Goal: Task Accomplishment & Management: Use online tool/utility

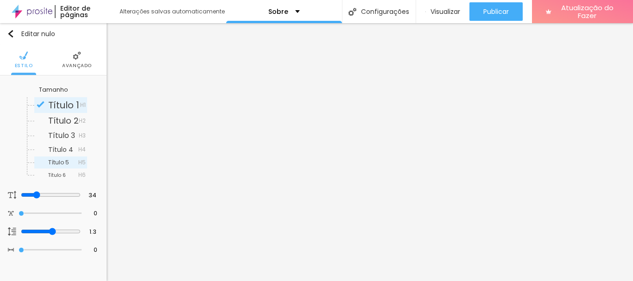
click at [50, 157] on div "Título 5 H5" at bounding box center [60, 163] width 53 height 12
click at [55, 171] on div "Título 6 H6" at bounding box center [60, 175] width 53 height 12
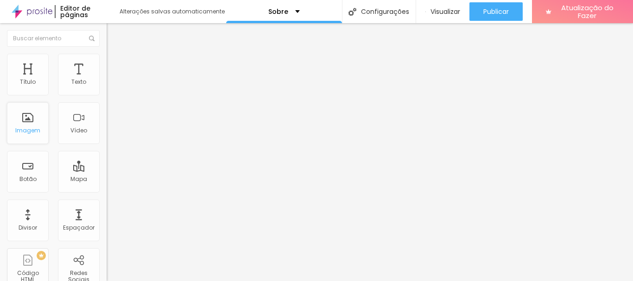
click at [34, 135] on div "Imagem" at bounding box center [28, 123] width 42 height 42
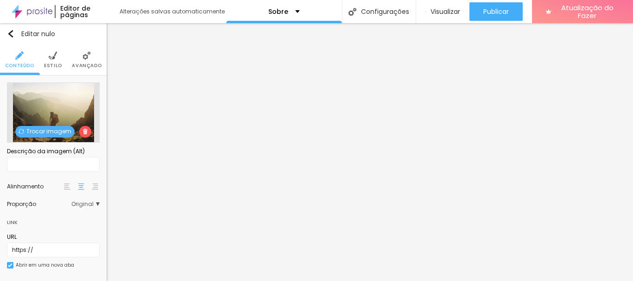
click at [39, 128] on font "Trocar imagem" at bounding box center [48, 132] width 45 height 8
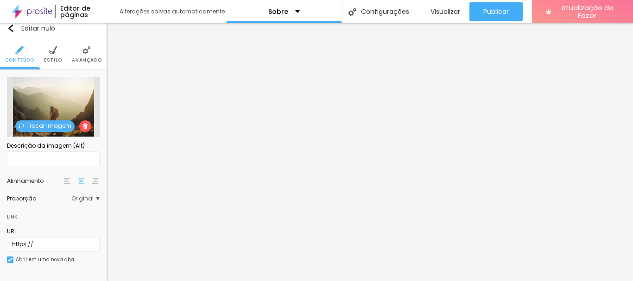
click at [45, 126] on font "Trocar imagem" at bounding box center [48, 126] width 45 height 8
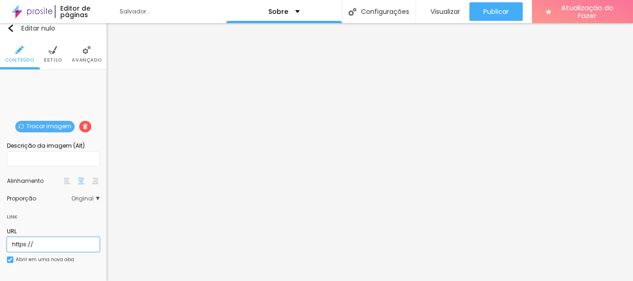
click at [51, 246] on input "https://" at bounding box center [53, 244] width 93 height 15
click at [49, 243] on input "https://" at bounding box center [53, 244] width 93 height 15
paste input "[URL][DOMAIN_NAME]"
type input "https://[URL][DOMAIN_NAME]"
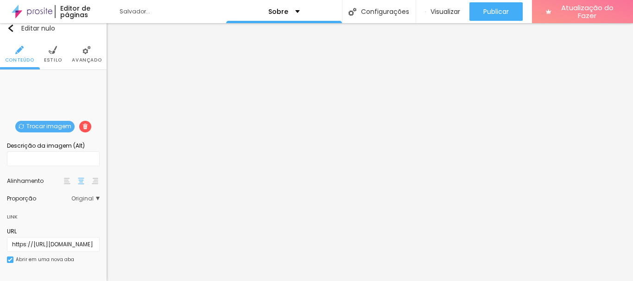
click at [77, 231] on div "URL" at bounding box center [53, 232] width 93 height 8
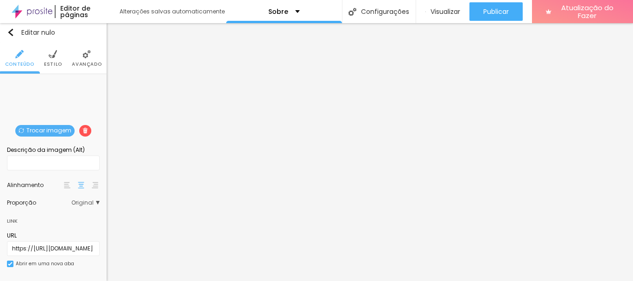
scroll to position [0, 0]
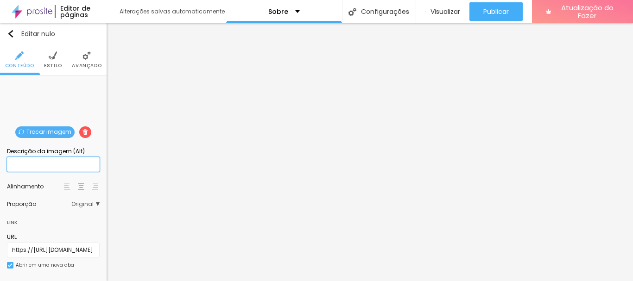
click at [43, 166] on input "text" at bounding box center [53, 164] width 93 height 15
click at [50, 58] on img at bounding box center [53, 55] width 8 height 8
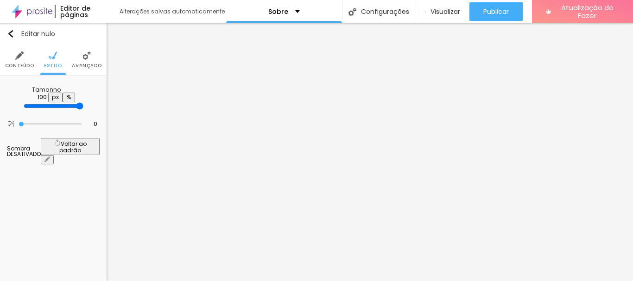
click at [79, 58] on li "Avançado" at bounding box center [87, 60] width 30 height 31
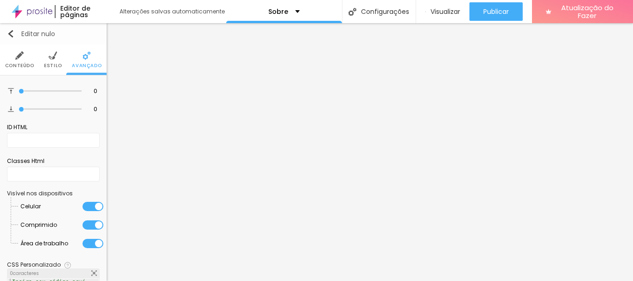
click at [10, 32] on img "button" at bounding box center [10, 33] width 7 height 7
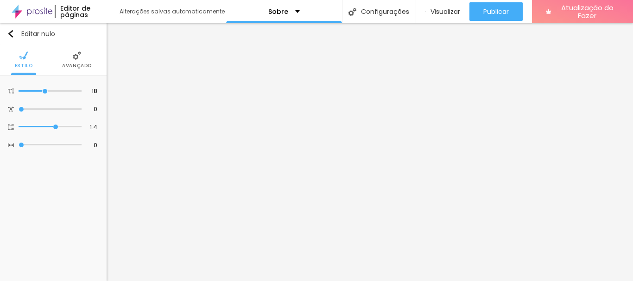
click at [45, 188] on div "Editar nulo Estilo Avançado 18 Tamanho do texto 0 Espaço entre letras 1.4 Altur…" at bounding box center [53, 152] width 107 height 258
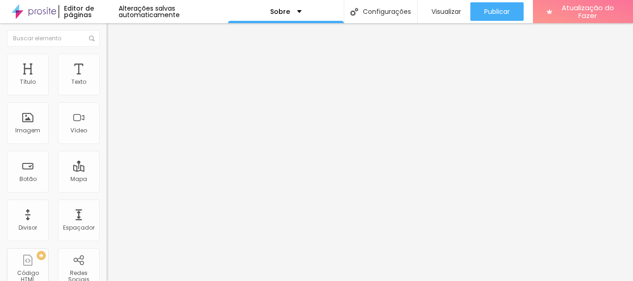
click at [107, 186] on font "Instagram" at bounding box center [122, 190] width 31 height 8
drag, startPoint x: 63, startPoint y: 153, endPoint x: 49, endPoint y: 151, distance: 14.0
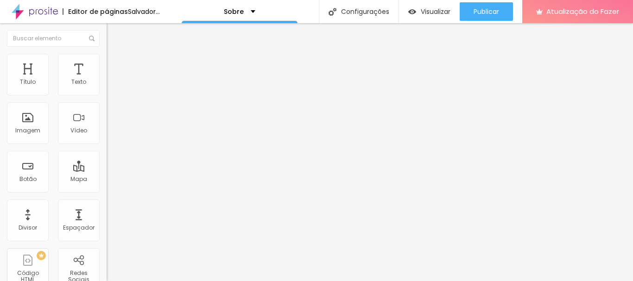
paste input "Somos o casal Vinicius e Thaiane! Para nós, cada emoção e cada sorriso capturad…"
type input "Somos o casal Vinicius e Thaiane! Para nós, cada emoção e cada sorriso capturad…"
drag, startPoint x: 90, startPoint y: 148, endPoint x: 0, endPoint y: 148, distance: 90.0
click at [107, 148] on div "Instagram Rede social Instagram Endereço URL Somos o casal Vinicius e Thaiane! …" at bounding box center [160, 227] width 107 height 311
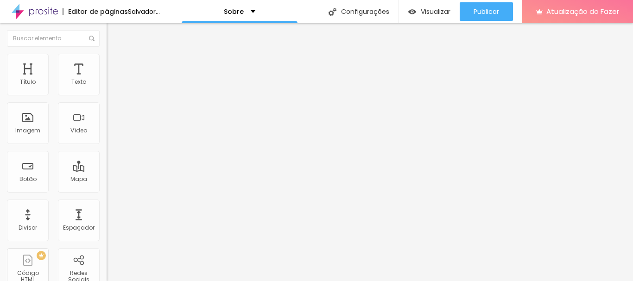
paste input "[URL][DOMAIN_NAME]"
click at [107, 223] on div "Editar nulo Conteúdo Estilo Avançado Instagram Rede social Instagram Endereço U…" at bounding box center [160, 152] width 107 height 258
click at [444, 6] on div "Visualizar" at bounding box center [430, 11] width 42 height 19
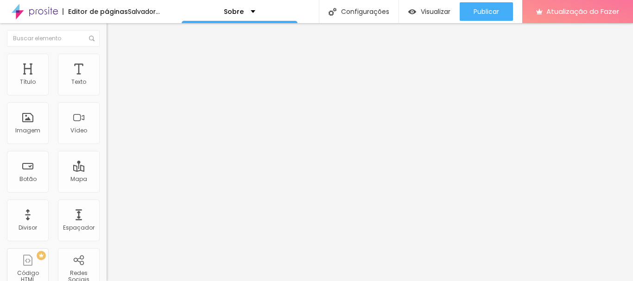
drag, startPoint x: 21, startPoint y: 150, endPoint x: 105, endPoint y: 152, distance: 83.5
click at [107, 152] on div "Instagram Rede social Instagram Endereço URL [URL][DOMAIN_NAME] Abrir em uma no…" at bounding box center [160, 227] width 107 height 311
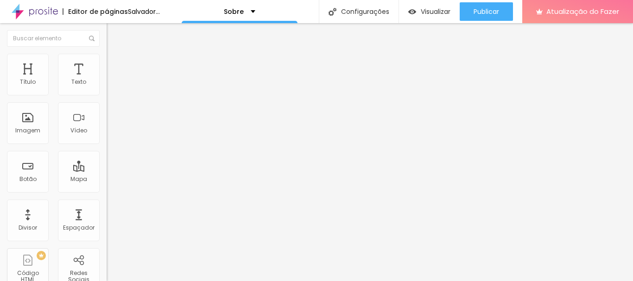
drag, startPoint x: 50, startPoint y: 151, endPoint x: 9, endPoint y: 152, distance: 40.4
click at [107, 193] on div "Rede social Instagram Endereço URL h Abrir em uma nova aba" at bounding box center [160, 269] width 107 height 153
type input "https://[URL][DOMAIN_NAME]"
click at [444, 15] on font "Visualizar" at bounding box center [436, 11] width 30 height 9
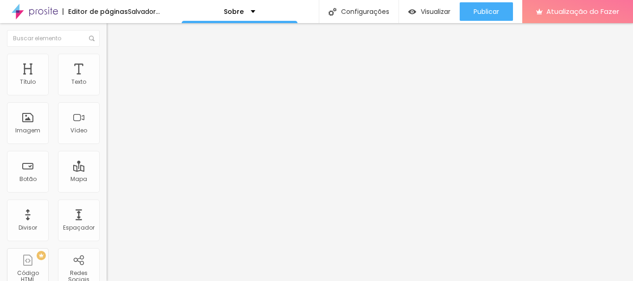
paste input "[URL][DOMAIN_NAME]"
type input "[URL][DOMAIN_NAME]"
click at [107, 226] on div "Editar nulo Conteúdo Estilo Avançado Instagram Rede social Instagram Endereço U…" at bounding box center [160, 152] width 107 height 258
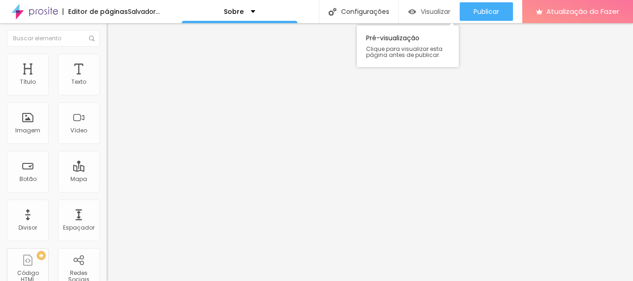
click at [437, 12] on font "Visualizar" at bounding box center [436, 11] width 30 height 9
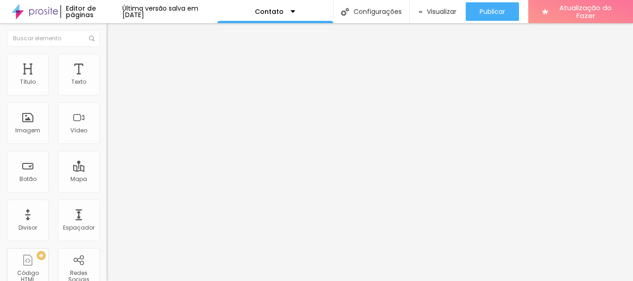
click at [107, 94] on img at bounding box center [110, 97] width 6 height 6
click at [107, 186] on font "Instagram" at bounding box center [122, 190] width 31 height 8
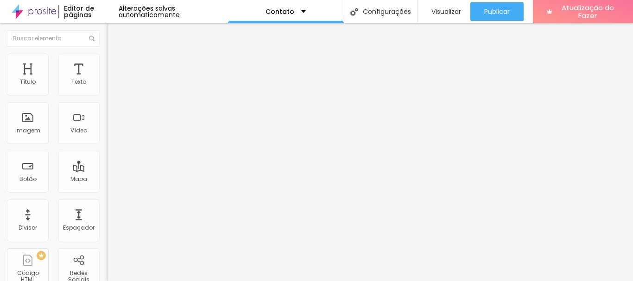
click at [112, 203] on div "TikTok" at bounding box center [160, 254] width 96 height 103
click at [107, 192] on span "Rede social" at bounding box center [123, 196] width 33 height 8
click at [107, 97] on div "Instagram" at bounding box center [160, 132] width 107 height 121
click at [107, 186] on font "Instagram" at bounding box center [122, 190] width 31 height 8
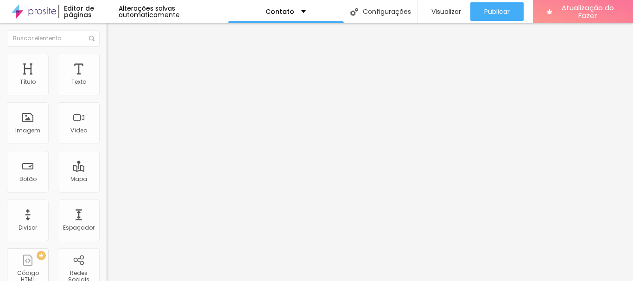
click at [107, 186] on font "Instagram" at bounding box center [122, 190] width 31 height 8
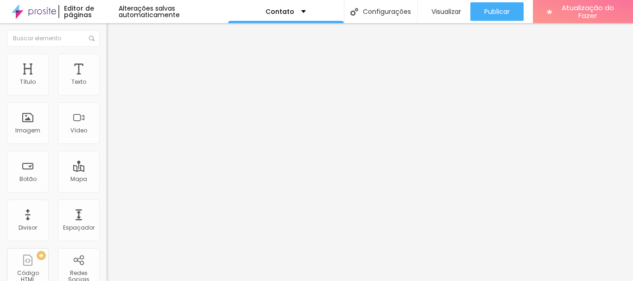
click at [119, 113] on font "TikTok" at bounding box center [127, 109] width 17 height 8
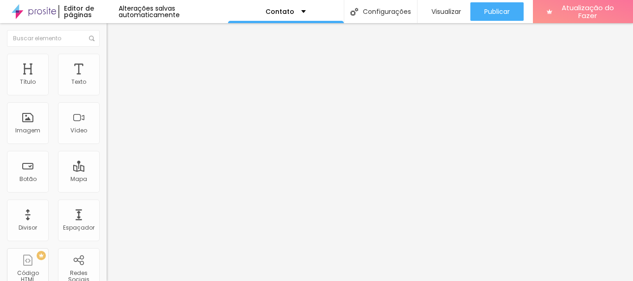
paste input "https://www.instagram.com/viniciuscesar_foto/?igsh=MWN0MjhxNzU0Y3BteQ%3D%3D#"
type input "https://https://www.instagram.com/viniciuscesar_foto/?igsh=MWN0MjhxNzU0Y3BteQ%3…"
click at [107, 243] on div "Editar nulo Conteúdo Estilo Avançado Instagram Rede social TikTok Endereço URL …" at bounding box center [160, 152] width 107 height 258
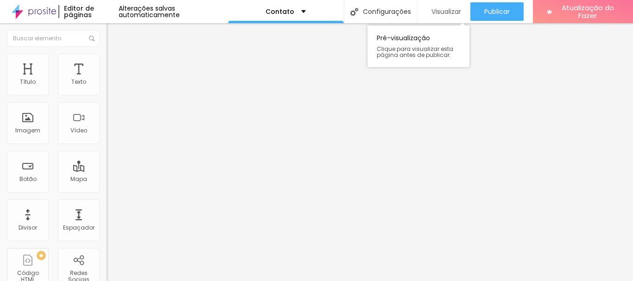
click at [437, 12] on font "Visualizar" at bounding box center [447, 11] width 30 height 9
